Goal: Task Accomplishment & Management: Complete application form

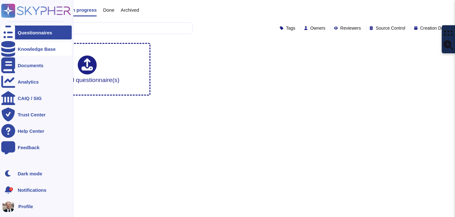
click at [31, 50] on div "Knowledge Base" at bounding box center [37, 49] width 38 height 5
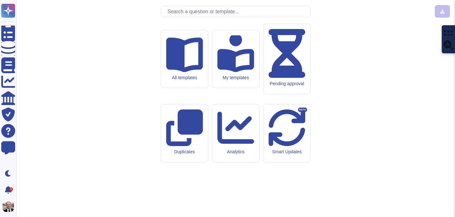
click at [225, 17] on input "text" at bounding box center [237, 11] width 146 height 11
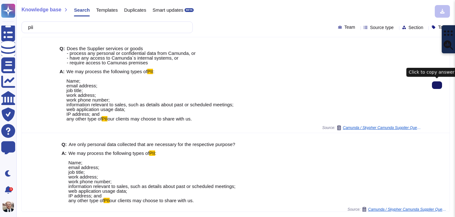
click at [437, 85] on icon at bounding box center [437, 85] width 0 height 0
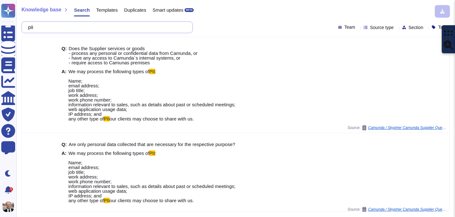
click at [127, 26] on input "pii" at bounding box center [105, 27] width 161 height 11
paste input "Please describe how different information types are classified (e.g. confidenti…"
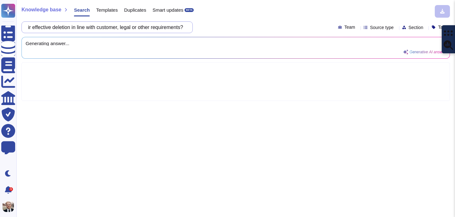
click at [111, 31] on input "piiPlease describe how different information types are classified (e.g. confide…" at bounding box center [105, 27] width 161 height 11
paste input "text"
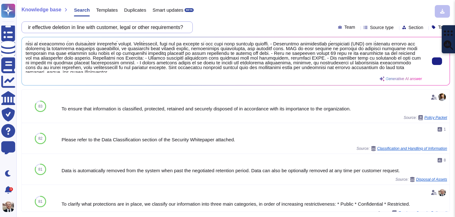
scroll to position [30, 0]
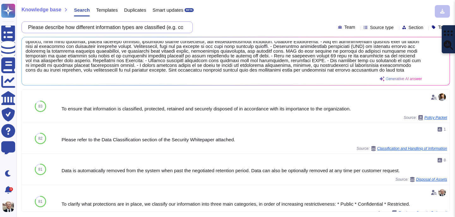
click at [132, 29] on input "Please describe how different information types are classified (e.g. confidenti…" at bounding box center [105, 27] width 161 height 11
paste input "How is it ensured that only authorised assets can access systems and data"
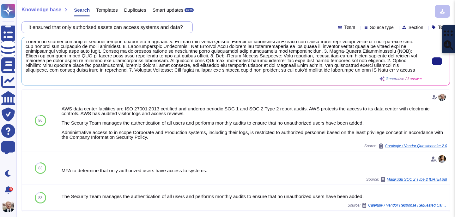
scroll to position [0, 0]
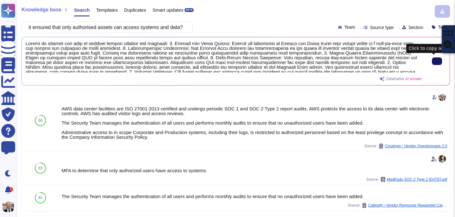
click at [432, 63] on button at bounding box center [437, 62] width 10 height 8
click at [143, 28] on input "How is it ensured that only authorised assets can access systems and data?" at bounding box center [105, 27] width 161 height 11
paste input ""Who has access to the data within the service and how is the access granted an…"
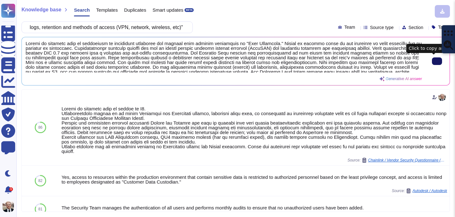
click at [435, 64] on button at bounding box center [437, 62] width 10 height 8
click at [104, 31] on input ""Who has access to the data within the service and how is the access granted an…" at bounding box center [105, 27] width 161 height 11
paste input "Please summarise your internal password policy"
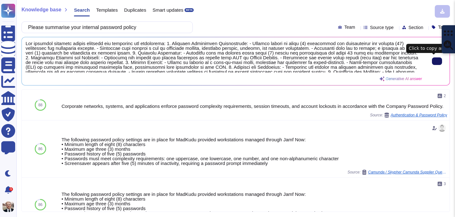
click at [435, 64] on button at bounding box center [437, 62] width 10 height 8
click at [136, 28] on input "Please summarise your internal password policy" at bounding box center [105, 27] width 161 height 11
paste input ""Please explain how data is encrypted both at rest and in transit (including be…"
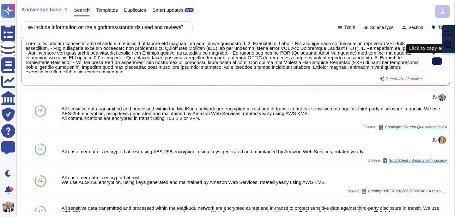
click at [437, 61] on icon at bounding box center [437, 61] width 0 height 0
click at [134, 26] on input ""Please explain how data is encrypted both at rest and in transit (including be…" at bounding box center [105, 27] width 161 height 11
paste input "describe the access controls in place to ensure only authorised individuals are…"
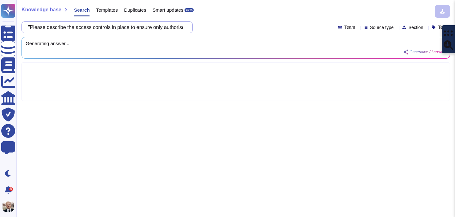
scroll to position [0, 450]
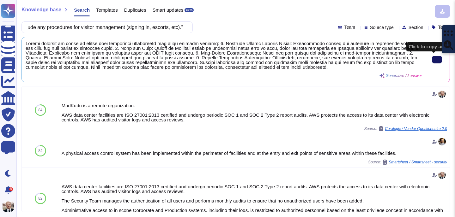
click at [125, 29] on input ""Please describe the access controls in place to ensure only authorised individ…" at bounding box center [105, 27] width 161 height 11
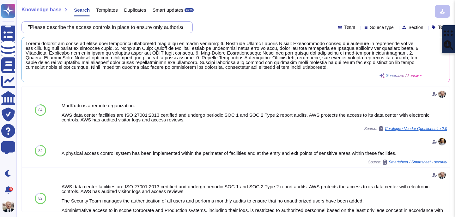
paste input "Is there an established system maintenance process? - If ""yes"" describe the p…"
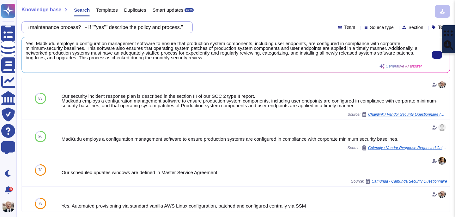
scroll to position [0, 0]
click at [438, 52] on button at bounding box center [437, 55] width 10 height 8
click at [129, 27] on input ""Is there an established system maintenance process? - If ""yes"" describe the …" at bounding box center [105, 27] width 161 height 11
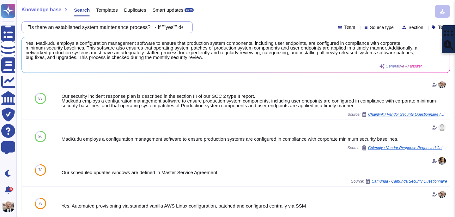
click at [129, 27] on input ""Is there an established system maintenance process? - If ""yes"" describe the …" at bounding box center [105, 27] width 161 height 11
paste input "Please explain if/how data is backed up including the frequency, location, rete…"
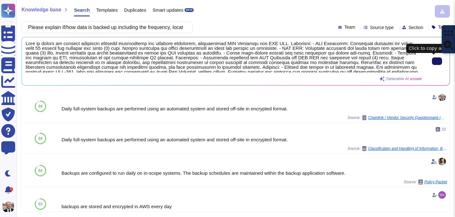
click at [437, 61] on icon at bounding box center [437, 61] width 0 height 0
click at [120, 28] on input "Please explain if/how data is backed up including the frequency, location, rete…" at bounding box center [105, 27] width 161 height 11
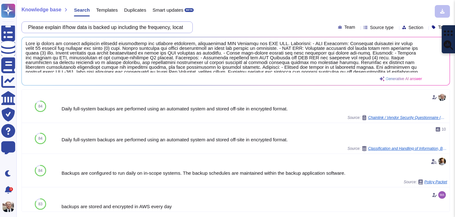
paste input "How is segregation of data between customers ensured"
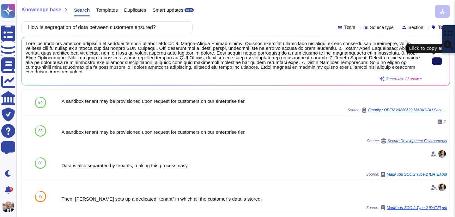
click at [131, 22] on input "How is segregation of data between customers ensured?" at bounding box center [105, 27] width 161 height 11
paste input "Please describe the controls in place to mitigate against viruses and malware b…"
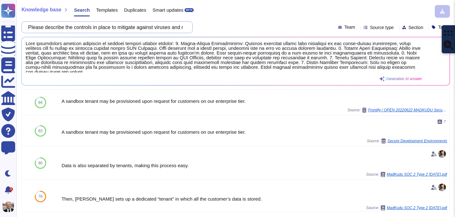
scroll to position [0, 186]
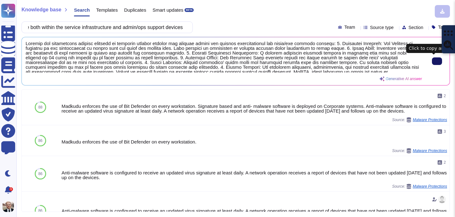
click at [437, 61] on button at bounding box center [437, 62] width 10 height 8
click at [105, 53] on span at bounding box center [224, 57] width 397 height 32
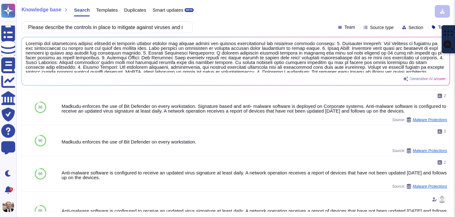
click at [124, 20] on div "Knowledge base Search Templates Duplicates Smart updates BETA Please describe t…" at bounding box center [235, 108] width 439 height 217
click at [119, 30] on input "Please describe the controls in place to mitigate against viruses and malware b…" at bounding box center [105, 27] width 161 height 11
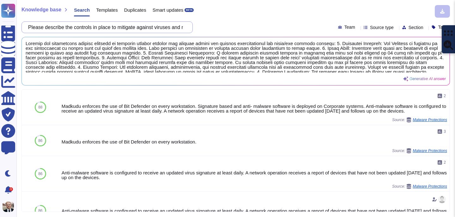
paste input "IDS/IPS solutions in place and the level of monitoring for these"
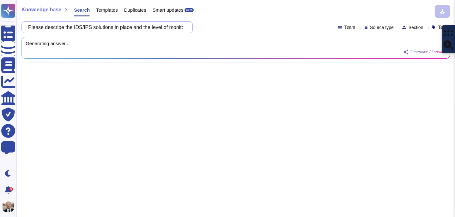
scroll to position [0, 39]
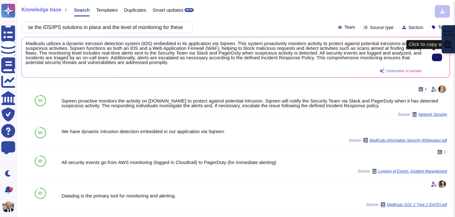
click at [82, 25] on input "Please describe the IDS/IPS solutions in place and the level of monitoring for …" at bounding box center [105, 27] width 161 height 11
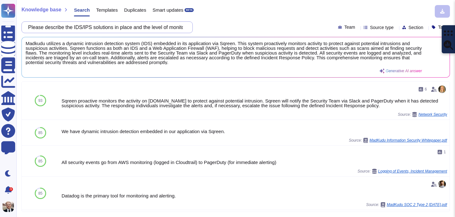
paste input "Are denial of service protections in place?"
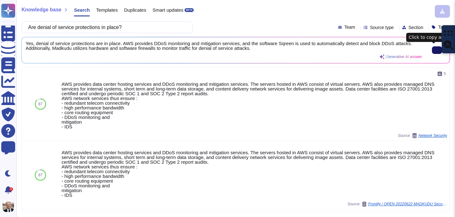
click at [437, 50] on icon at bounding box center [437, 50] width 0 height 0
click at [105, 29] on input "Are denial of service protections in place?" at bounding box center [105, 27] width 161 height 11
click at [90, 29] on input "Are denial of service protections in place?" at bounding box center [105, 27] width 161 height 11
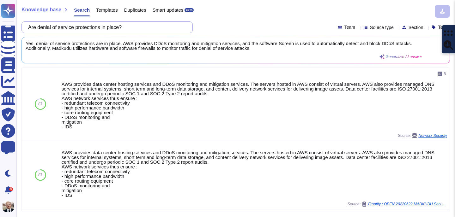
click at [90, 29] on input "Are denial of service protections in place?" at bounding box center [105, 27] width 161 height 11
paste input "Please describe how fiewalls are used to protect the service infrastructure and…"
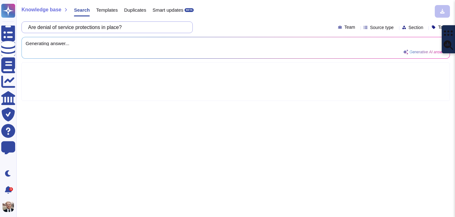
scroll to position [0, 67]
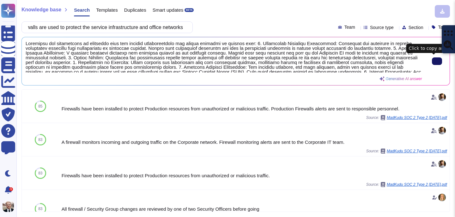
click at [98, 42] on span at bounding box center [224, 57] width 397 height 32
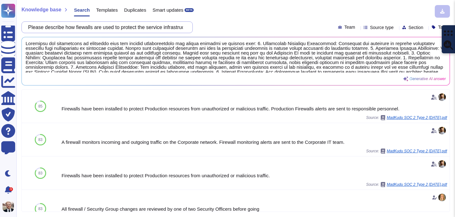
click at [121, 24] on input "Please describe how fiewalls are used to protect the service infrastructure and…" at bounding box center [105, 27] width 161 height 11
paste input "Are SPAM and/or web filtering in place for admin/ops devices?"
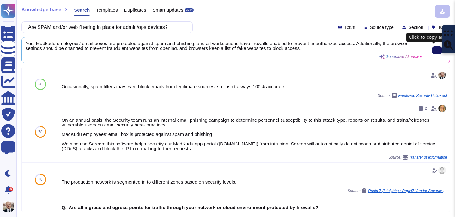
click at [110, 32] on input "Are SPAM and/or web filtering in place for admin/ops devices?" at bounding box center [105, 27] width 161 height 11
paste input ""Are security logs for all key systems retained? - If ""Yes"", for how long?""
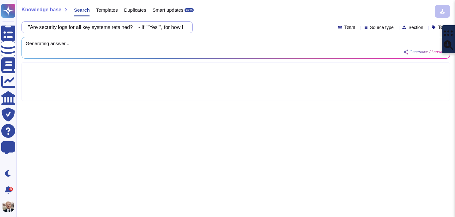
scroll to position [0, 23]
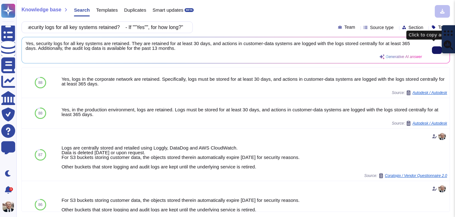
click at [437, 53] on button at bounding box center [437, 50] width 10 height 8
click at [123, 28] on input ""Are security logs for all key systems retained? - If ""Yes"", for how long?"" at bounding box center [105, 27] width 161 height 11
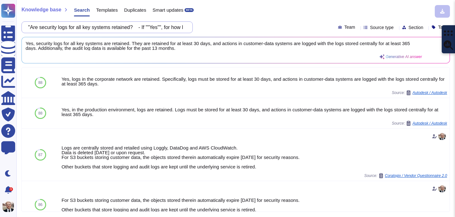
paste input "Are all Test, Development and Production environments segregated?"
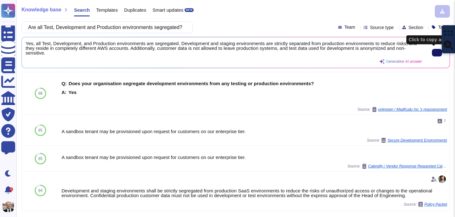
click at [159, 31] on input "Are all Test, Development and Production environments segregated?" at bounding box center [105, 27] width 161 height 11
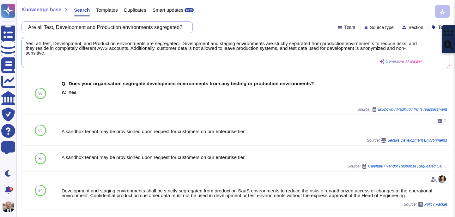
paste input "Please describe any steps taken to "[PERSON_NAME]" systems ahead of use (standa…"
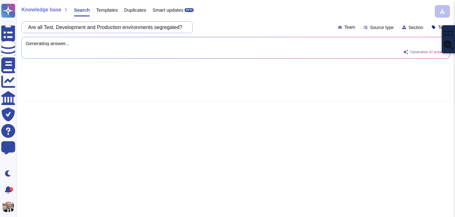
scroll to position [0, 95]
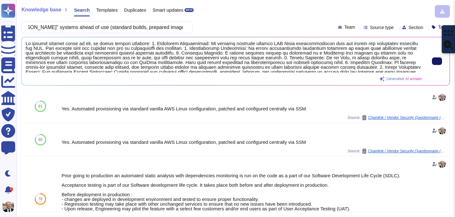
click at [437, 61] on icon at bounding box center [437, 61] width 0 height 0
click at [100, 29] on input "Please describe any steps taken to "[PERSON_NAME]" systems ahead of use (standa…" at bounding box center [105, 27] width 161 height 11
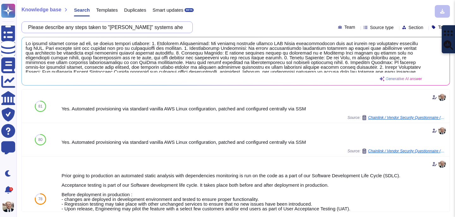
paste input "the approach to vulnerability and penetration testing, including frequency, wha…"
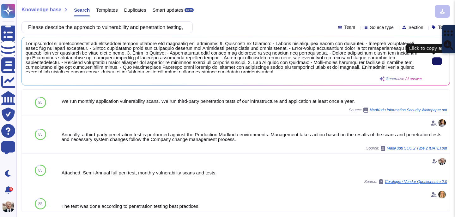
click at [437, 61] on icon at bounding box center [437, 61] width 0 height 0
click at [144, 24] on input "Please describe the approach to vulnerability and penetration testing, includin…" at bounding box center [105, 27] width 161 height 11
paste input "risk assessment and treatment process, including assessments of third party pro…"
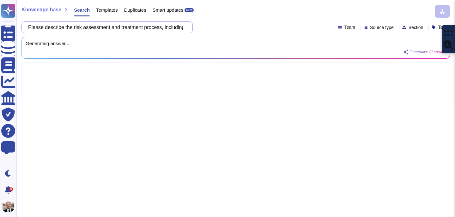
scroll to position [0, 97]
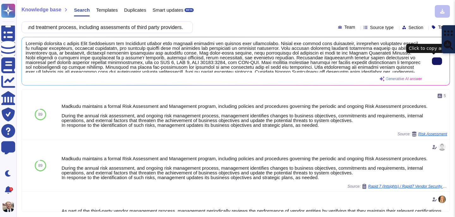
click at [437, 61] on icon at bounding box center [437, 61] width 0 height 0
click at [125, 29] on input "Please describe the risk assessment and treatment process, including assessment…" at bounding box center [105, 27] width 161 height 11
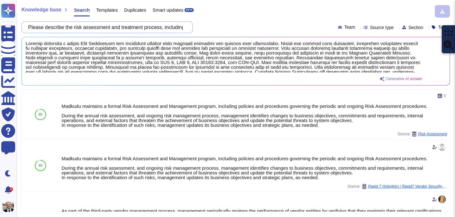
paste input ""Are there any data processing or capacity constraints i.e. Resource Exhaustion…"
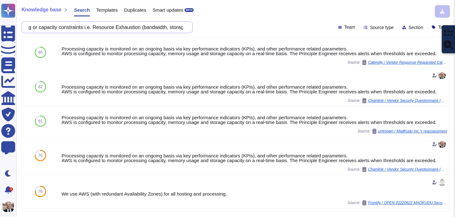
scroll to position [0, 69]
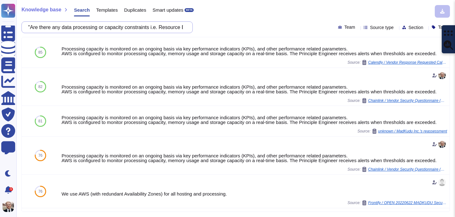
click at [149, 28] on input ""Are there any data processing or capacity constraints i.e. Resource Exhaustion…" at bounding box center [105, 27] width 161 height 11
paste input "How and in what formats can data be exported from the service?"
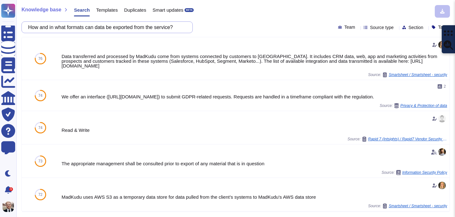
click at [121, 26] on input "How and in what formats can data be exported from the service?" at bounding box center [105, 27] width 161 height 11
paste input "Please describe how changes to the service and supporting operations do not cau…"
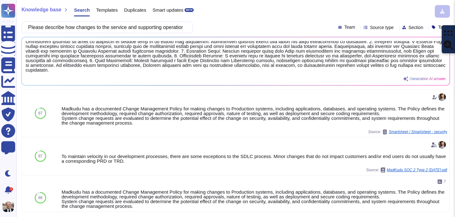
scroll to position [26, 0]
click at [125, 30] on input "Please describe how changes to the service and supporting operations do not cau…" at bounding box center [105, 27] width 161 height 11
paste input "the patch management strategy, both within the service infrastructure and admin…"
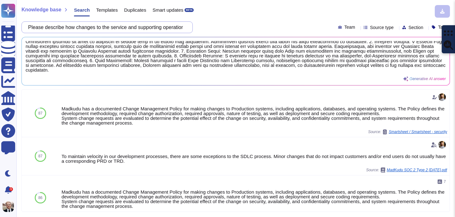
scroll to position [0, 122]
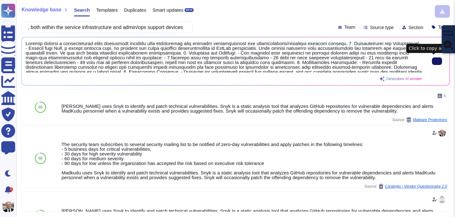
click at [90, 27] on input "Please describe the patch management strategy, both within the service infrastr…" at bounding box center [105, 27] width 161 height 11
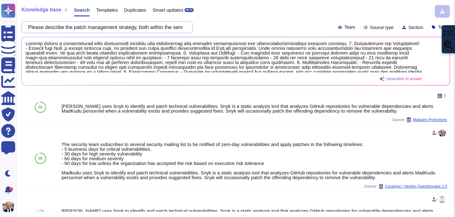
paste input ""Are any security functions outsourced or subcontracted? - If ""Yes"", are they…"
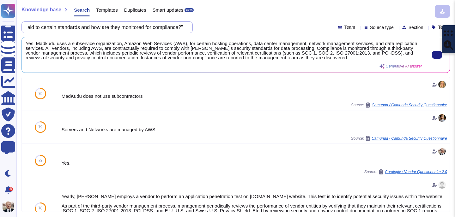
scroll to position [0, 0]
click at [435, 58] on button at bounding box center [437, 55] width 10 height 8
click at [82, 28] on input ""Are any security functions outsourced or subcontracted? - If ""Yes"", are they…" at bounding box center [105, 27] width 161 height 11
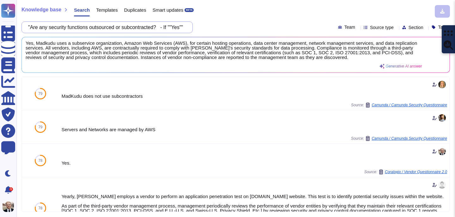
click at [82, 28] on input ""Are any security functions outsourced or subcontracted? - If ""Yes"", are they…" at bounding box center [105, 27] width 161 height 11
paste input "Please describe Incident Management procedures including business continuity, d…"
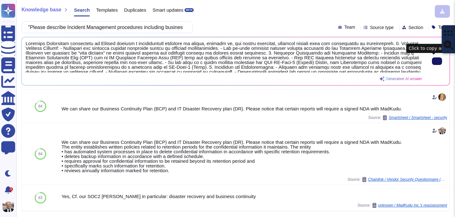
type input ""Please describe Incident Management procedures including business continuity, …"
click at [437, 61] on icon at bounding box center [437, 61] width 0 height 0
